Goal: Task Accomplishment & Management: Use online tool/utility

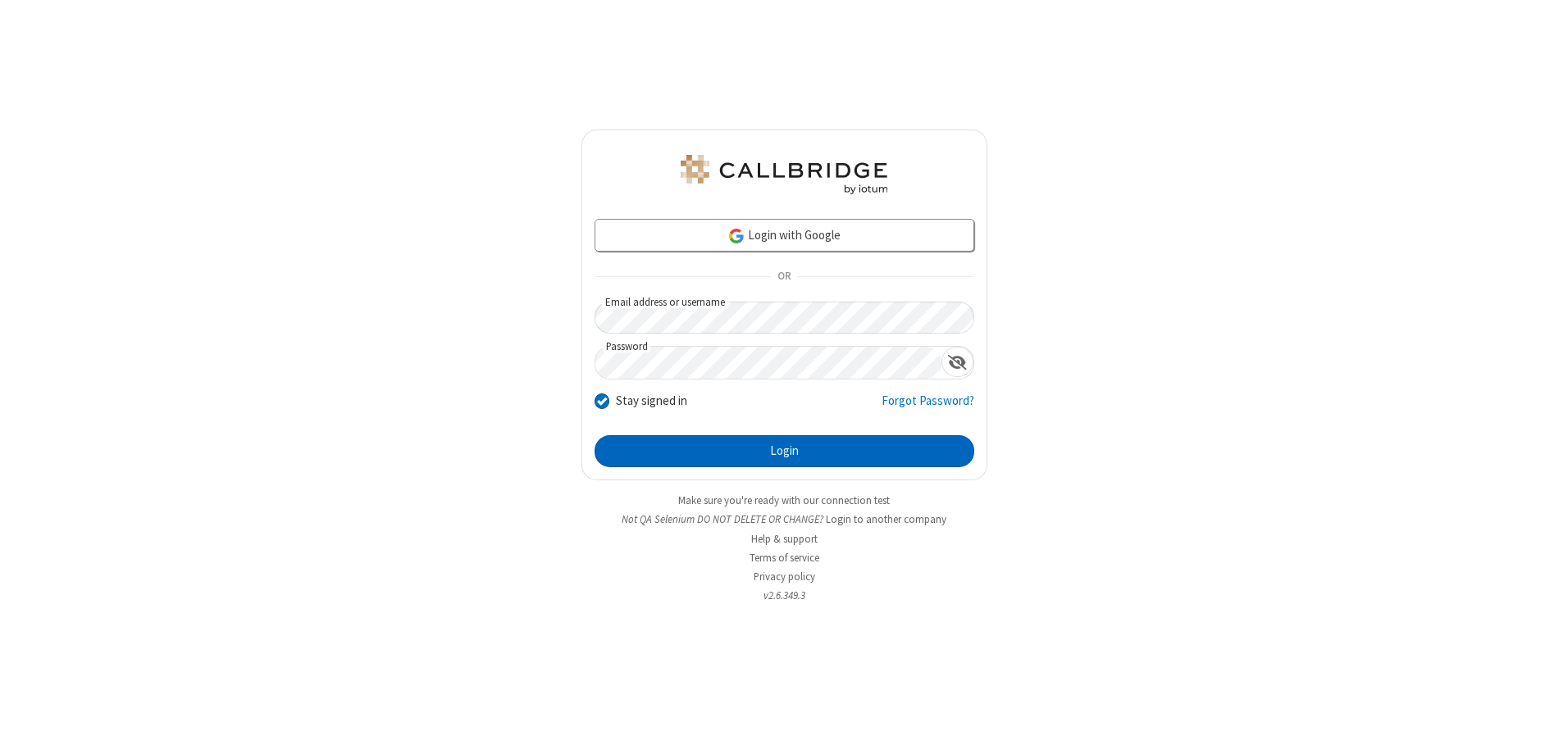
click at [784, 451] on button "Login" at bounding box center [784, 452] width 380 height 33
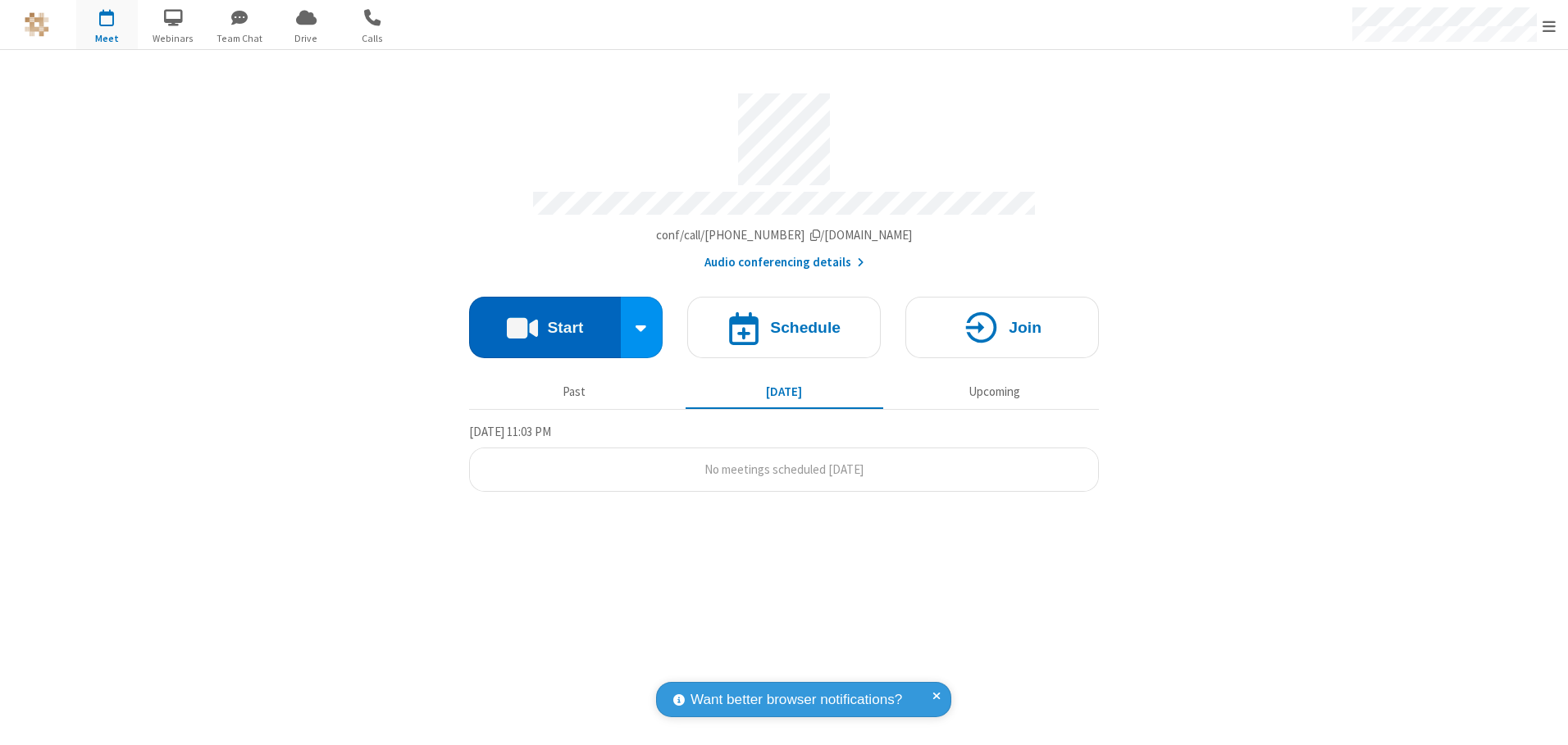
click at [545, 322] on button "Start" at bounding box center [545, 327] width 151 height 61
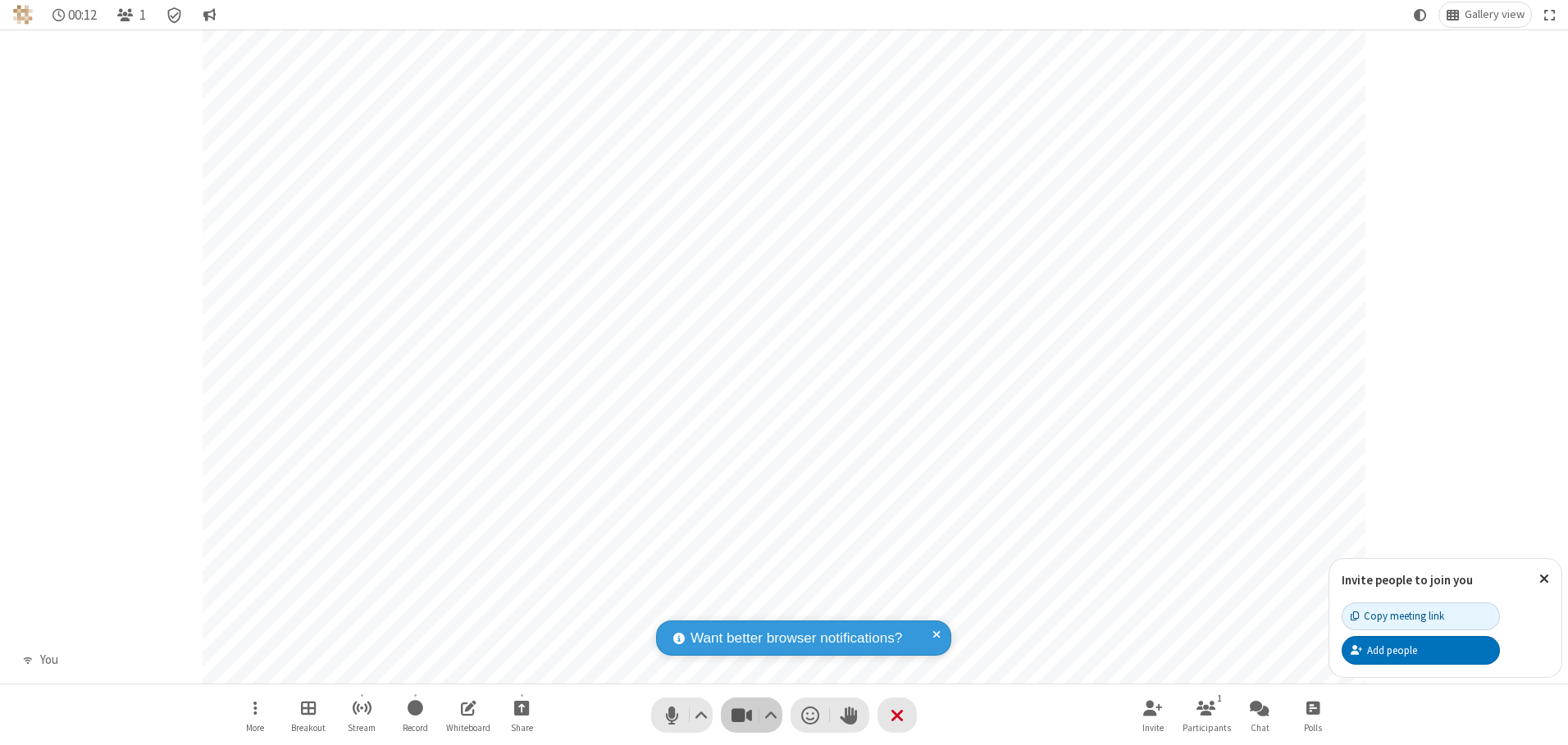
click at [741, 715] on span "Stop video (Alt+V)" at bounding box center [741, 715] width 25 height 24
click at [741, 715] on span "Start video (Alt+V)" at bounding box center [741, 715] width 25 height 24
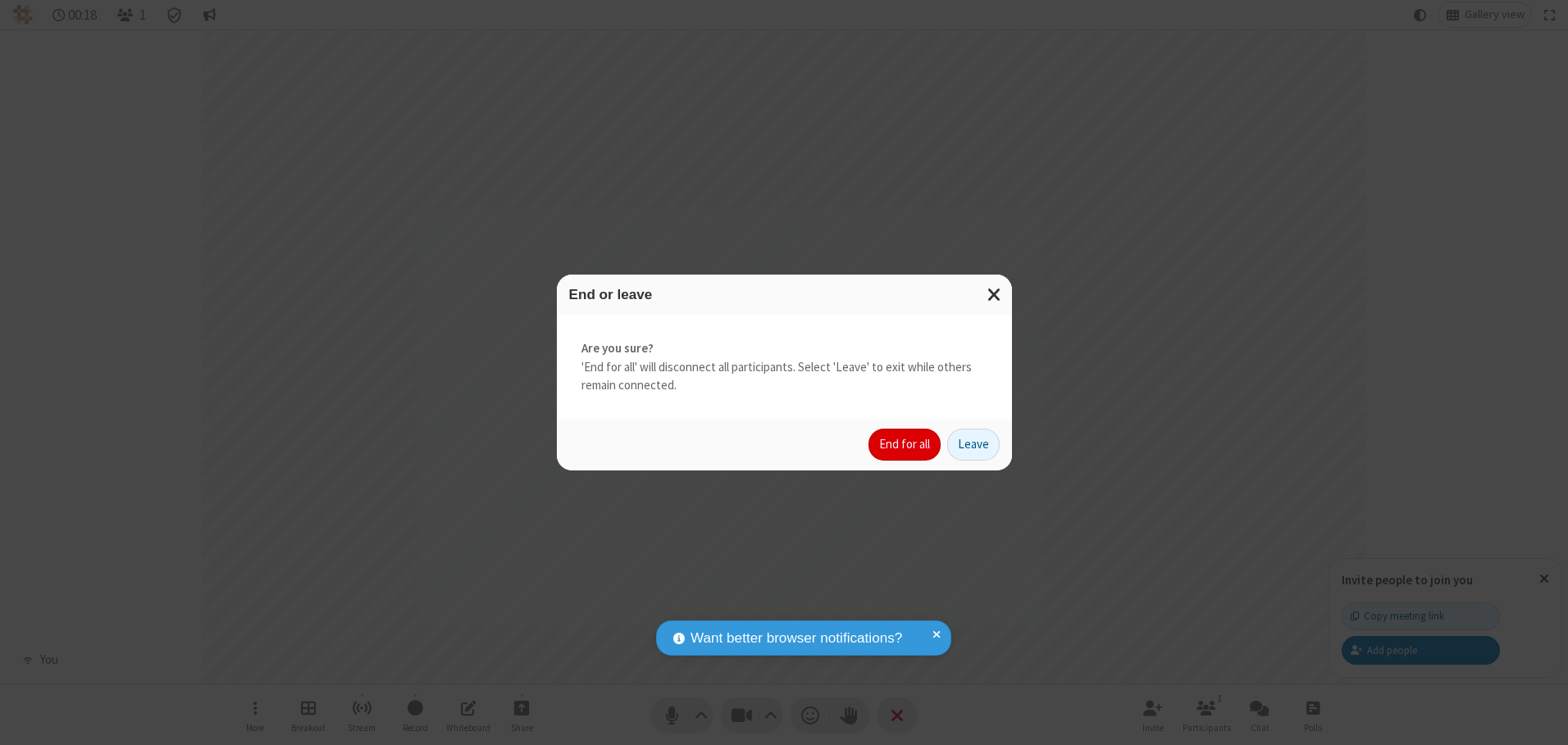
click at [905, 444] on button "End for all" at bounding box center [904, 445] width 72 height 33
